Goal: Book appointment/travel/reservation

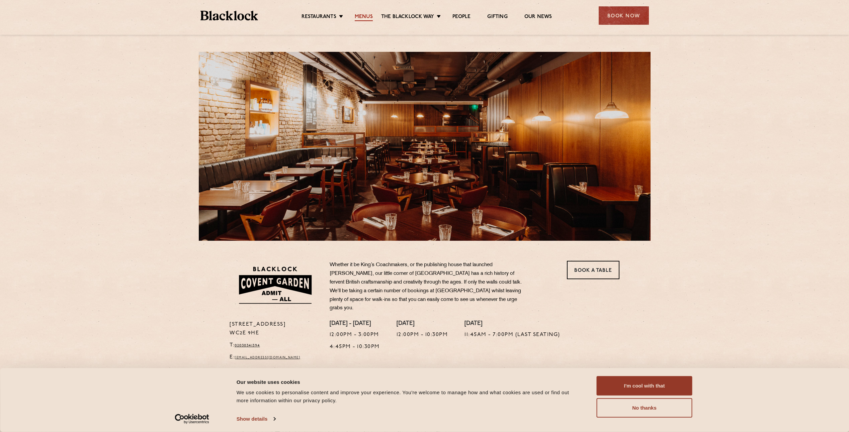
click at [362, 20] on link "Menus" at bounding box center [364, 17] width 18 height 7
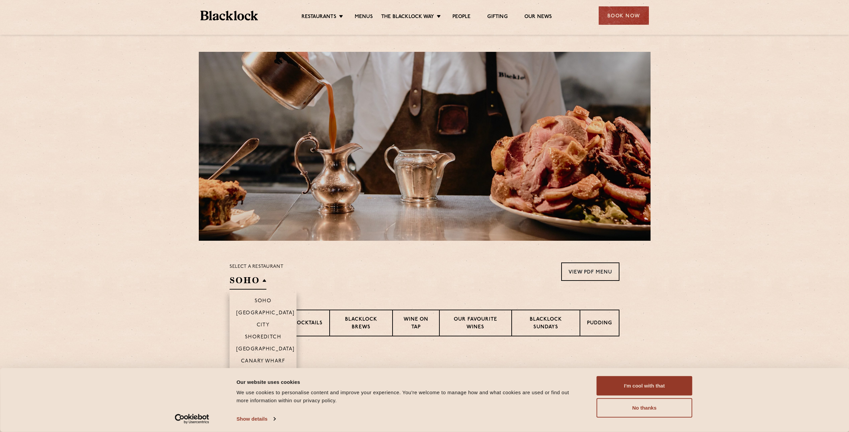
click at [264, 286] on h2 "SOHO" at bounding box center [248, 282] width 37 height 15
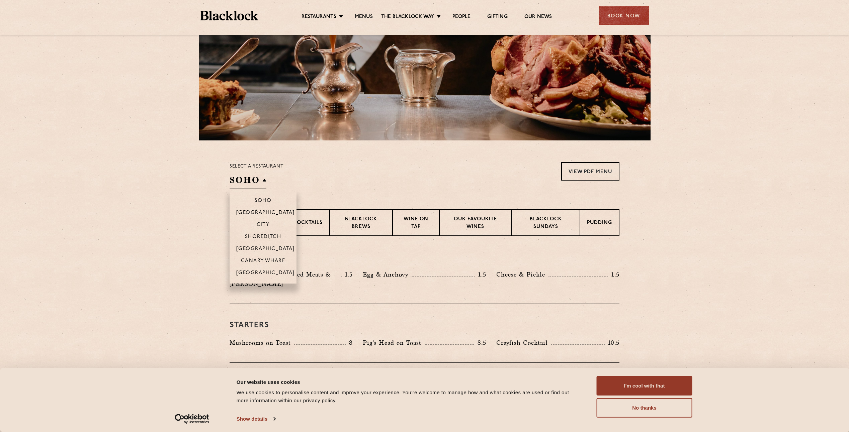
click at [249, 179] on h2 "SOHO" at bounding box center [248, 181] width 37 height 15
click at [261, 248] on p "[GEOGRAPHIC_DATA]" at bounding box center [265, 249] width 59 height 7
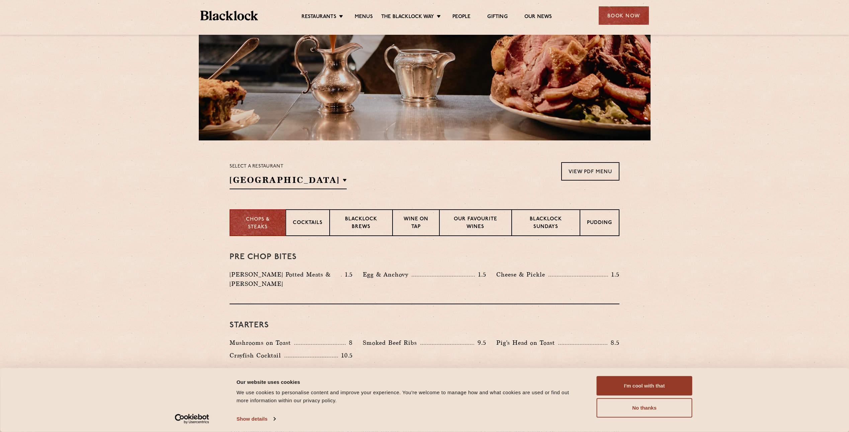
click at [674, 200] on section "Select a restaurant Covent Garden Soho Birmingham City Shoreditch Covent Garden…" at bounding box center [424, 175] width 849 height 69
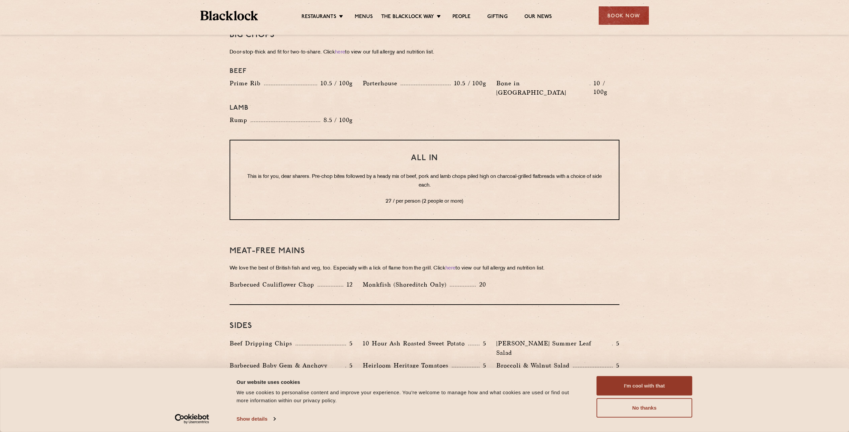
scroll to position [1023, 0]
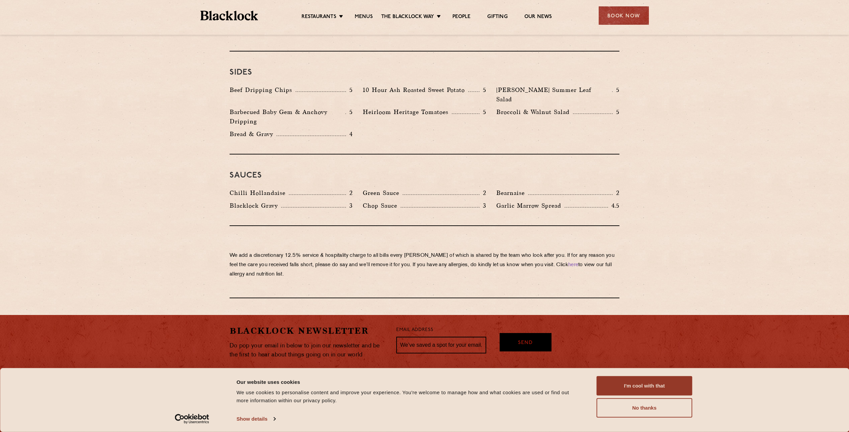
click at [616, 19] on div "Book Now" at bounding box center [624, 15] width 50 height 18
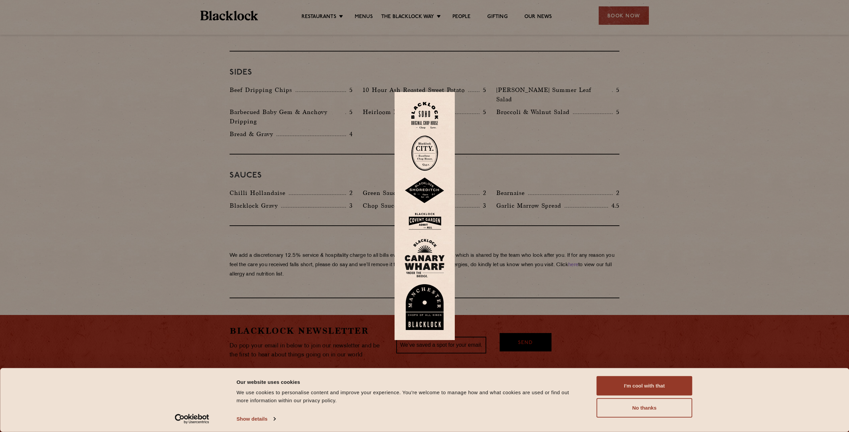
click at [426, 221] on img at bounding box center [425, 221] width 40 height 22
